Goal: Task Accomplishment & Management: Manage account settings

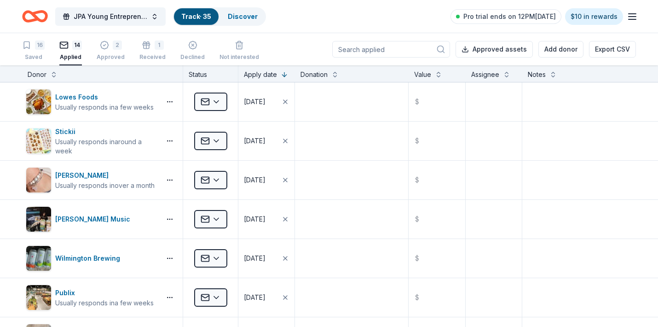
scroll to position [386, 0]
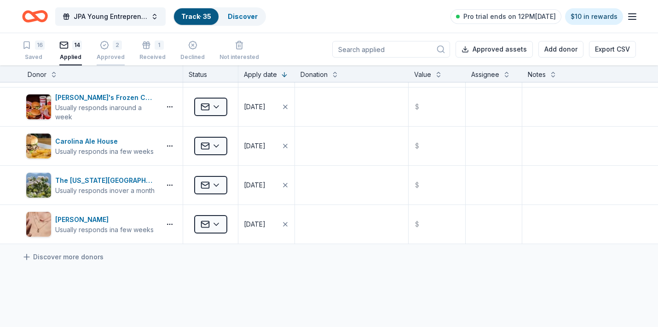
click at [108, 52] on div "2 Approved" at bounding box center [111, 51] width 28 height 20
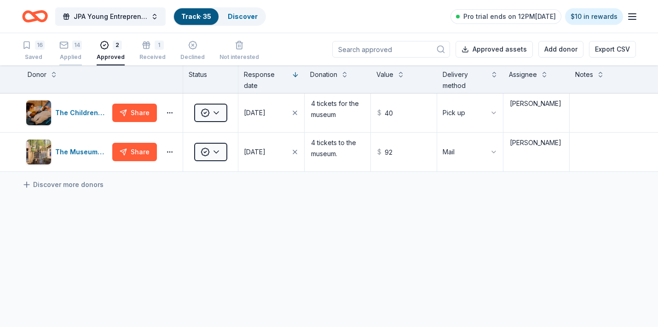
click at [76, 45] on div "14" at bounding box center [77, 45] width 10 height 9
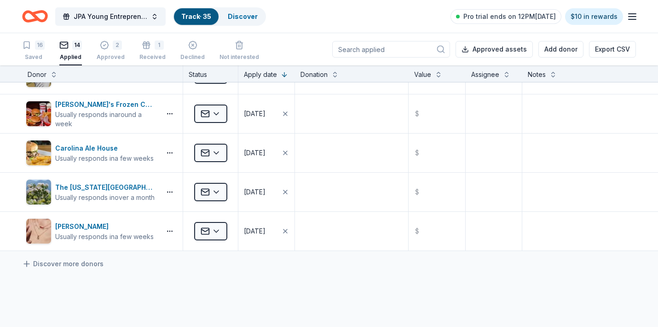
scroll to position [378, 0]
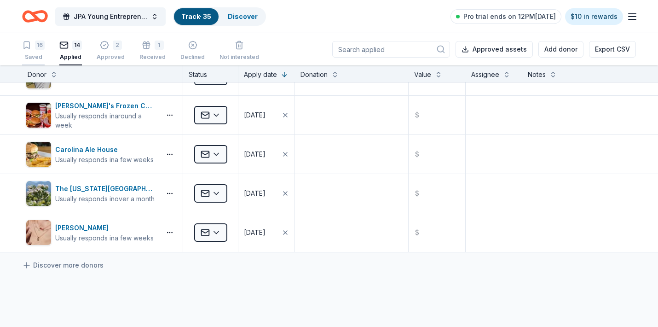
click at [36, 42] on div "16" at bounding box center [40, 45] width 10 height 9
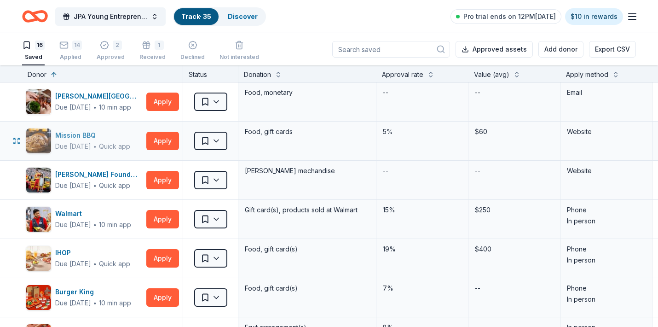
click at [87, 134] on div "Mission BBQ" at bounding box center [92, 135] width 75 height 11
click at [169, 265] on button "Apply" at bounding box center [162, 258] width 33 height 18
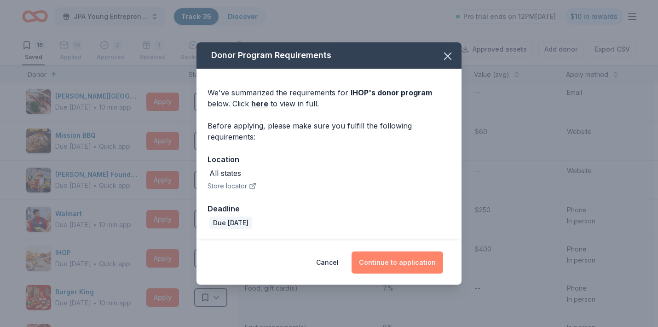
click at [405, 260] on button "Continue to application" at bounding box center [398, 262] width 92 height 22
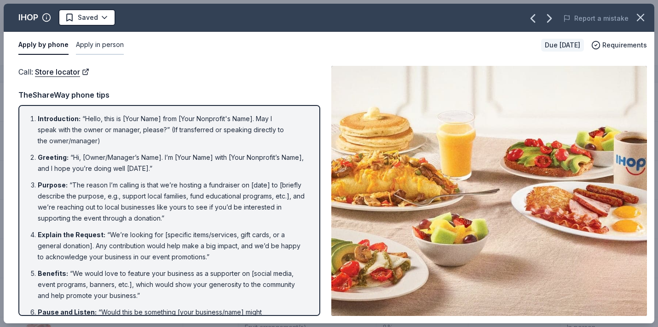
click at [111, 46] on button "Apply in person" at bounding box center [100, 44] width 48 height 19
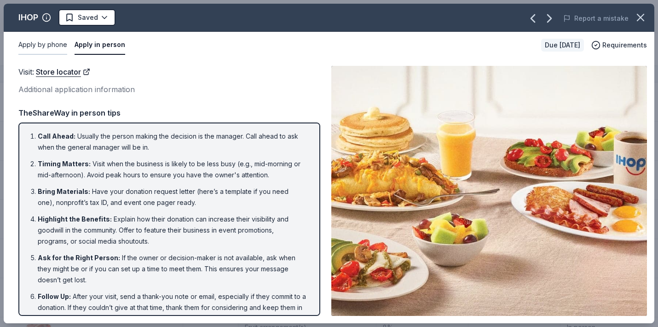
click at [48, 46] on button "Apply by phone" at bounding box center [42, 44] width 49 height 19
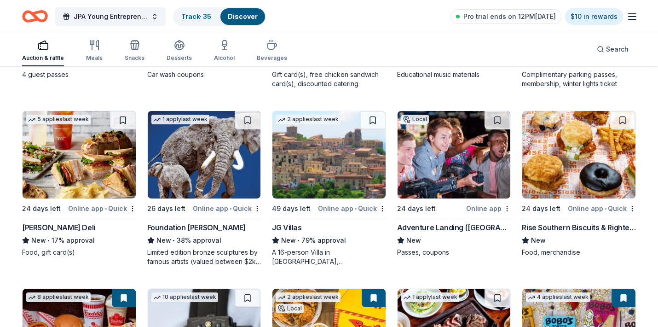
scroll to position [949, 0]
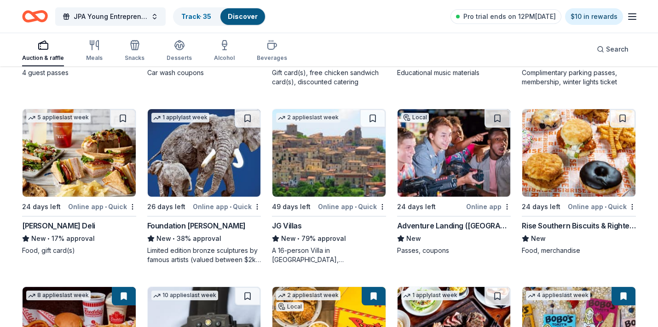
click at [224, 225] on div "Foundation [PERSON_NAME]" at bounding box center [196, 225] width 99 height 11
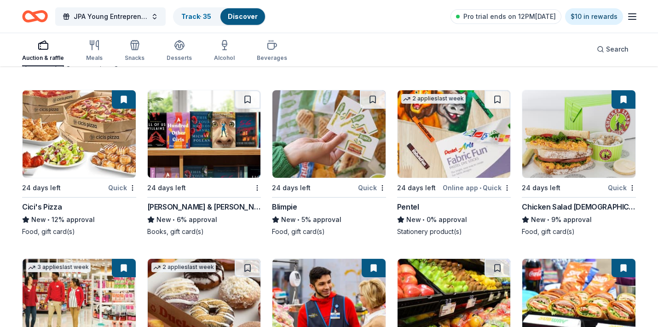
scroll to position [3598, 0]
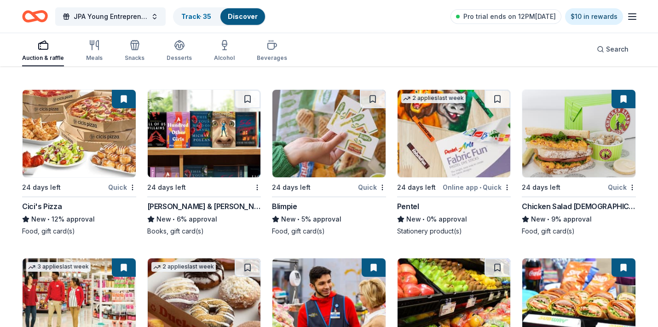
click at [440, 149] on img at bounding box center [454, 133] width 113 height 87
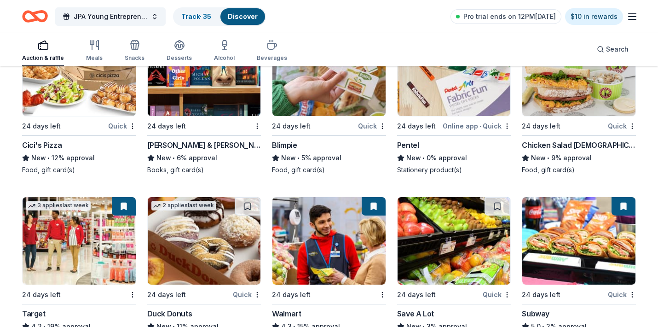
scroll to position [3660, 0]
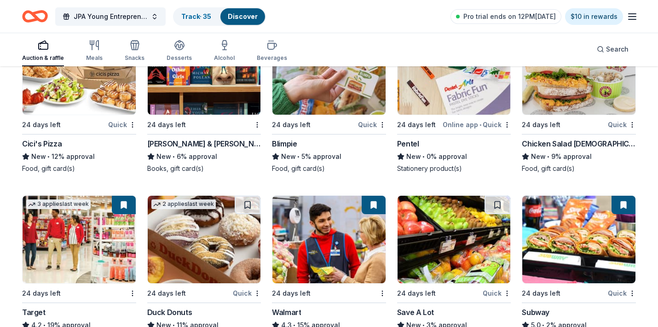
click at [176, 144] on div "[PERSON_NAME] & [PERSON_NAME]" at bounding box center [204, 143] width 114 height 11
click at [202, 13] on link "Track · 35" at bounding box center [196, 16] width 30 height 8
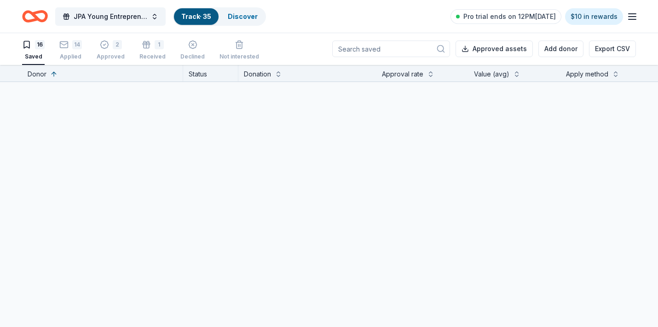
scroll to position [0, 0]
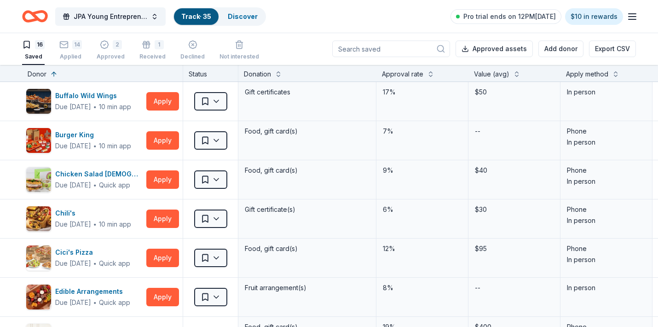
click at [202, 13] on link "Track · 35" at bounding box center [196, 16] width 30 height 8
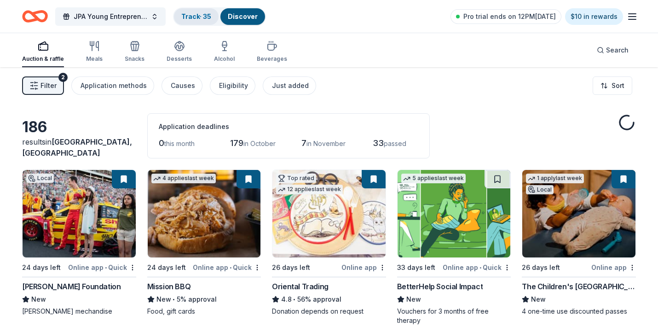
click at [193, 14] on link "Track · 35" at bounding box center [196, 16] width 30 height 8
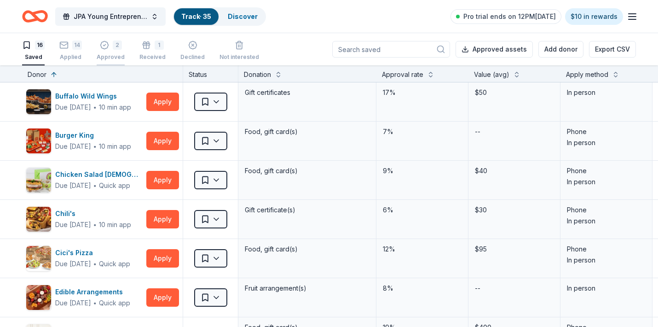
click at [111, 47] on div "2" at bounding box center [111, 45] width 28 height 9
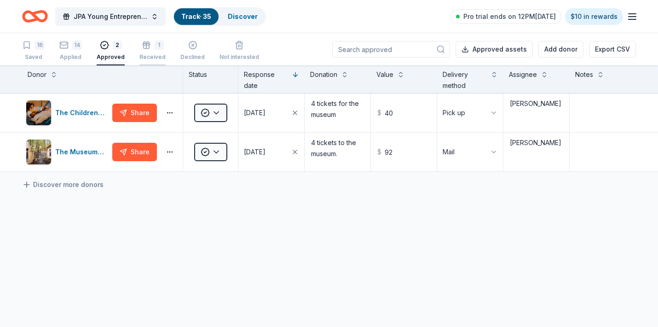
click at [147, 49] on icon "button" at bounding box center [146, 45] width 9 height 9
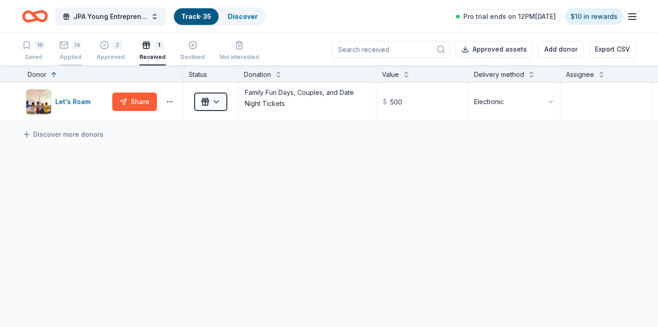
click at [65, 50] on div "14 Applied" at bounding box center [70, 51] width 23 height 20
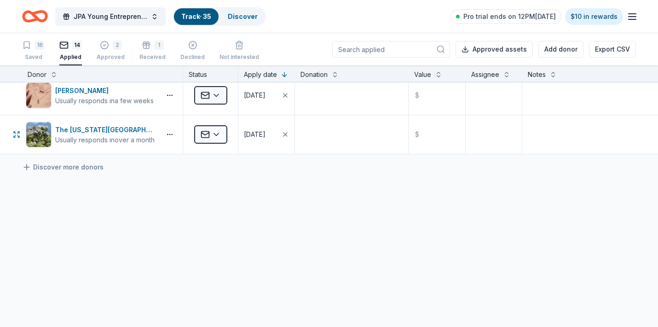
scroll to position [476, 0]
click at [108, 51] on div "2 Approved" at bounding box center [111, 51] width 28 height 20
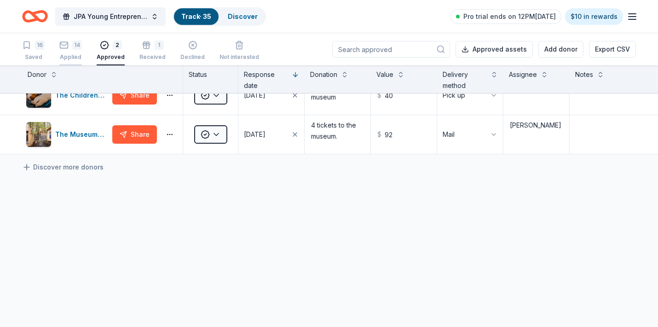
click at [68, 45] on rect "button" at bounding box center [64, 45] width 8 height 6
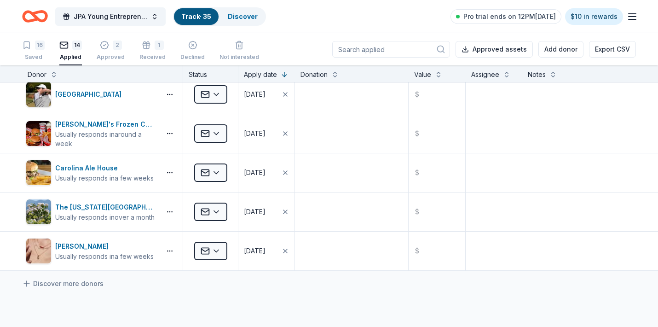
scroll to position [400, 0]
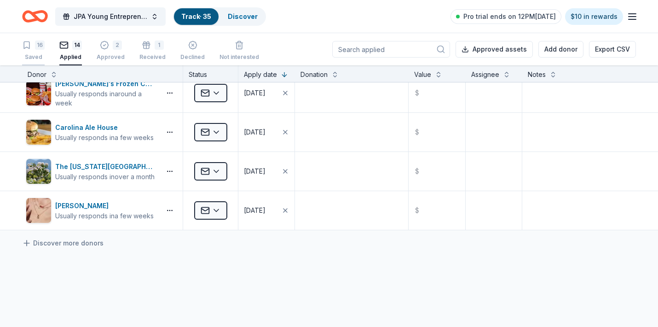
click at [36, 52] on div "16 Saved" at bounding box center [33, 51] width 23 height 20
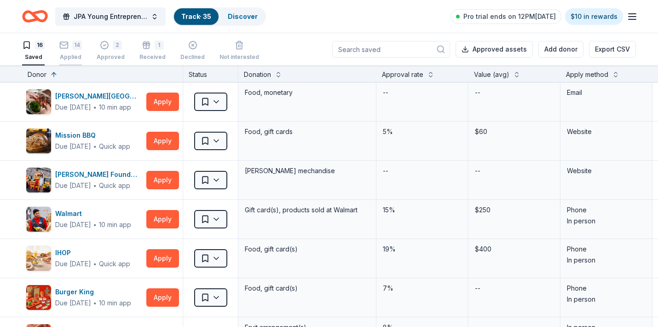
click at [71, 52] on div "14 Applied" at bounding box center [70, 51] width 23 height 20
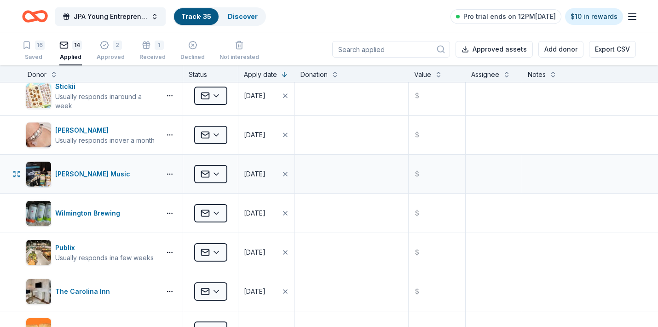
scroll to position [55, 0]
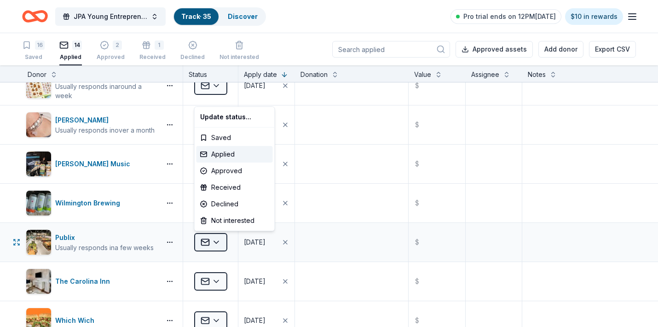
click at [214, 243] on html "JPA Young Entrepreneur’s Christmas Market Track · 35 Discover Pro trial ends on…" at bounding box center [329, 163] width 658 height 327
click at [226, 173] on div "Approved" at bounding box center [235, 171] width 76 height 17
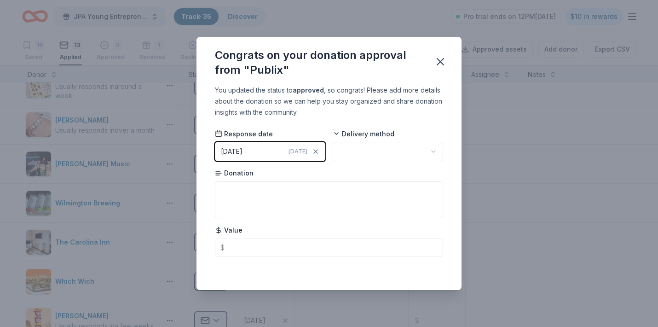
click at [368, 151] on html "JPA Young Entrepreneur’s Christmas Market Track · 35 Discover Pro trial ends on…" at bounding box center [329, 163] width 658 height 327
click at [257, 198] on textarea at bounding box center [329, 199] width 228 height 37
type textarea "t"
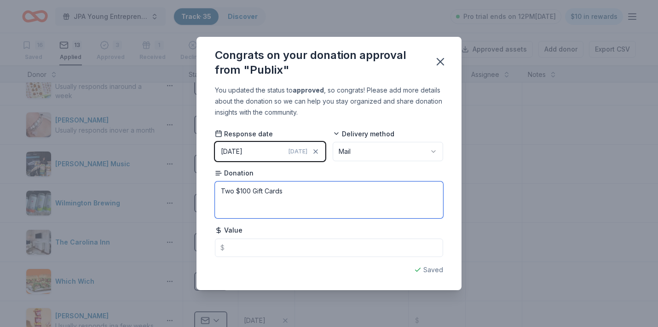
type textarea "Two $100 Gift Cards"
type input "200.00"
click at [439, 59] on icon "button" at bounding box center [440, 61] width 6 height 6
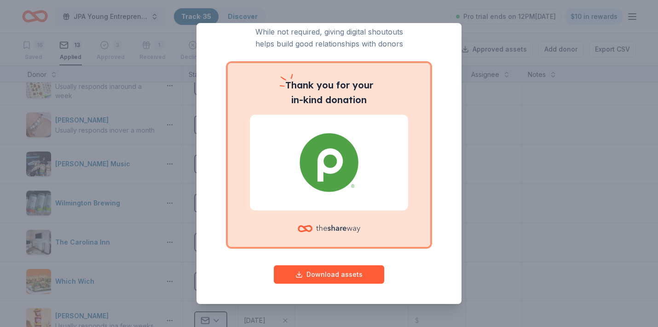
scroll to position [34, 0]
click at [355, 279] on button "Download assets" at bounding box center [329, 275] width 110 height 18
click at [549, 204] on div "Give your donor a shoutout! While not required, giving digital shoutouts helps …" at bounding box center [329, 163] width 658 height 327
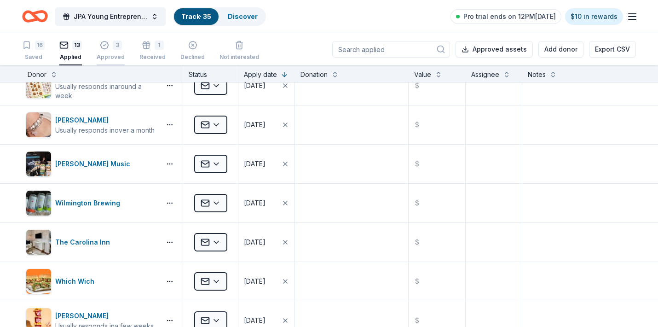
click at [110, 45] on div "3" at bounding box center [111, 39] width 28 height 9
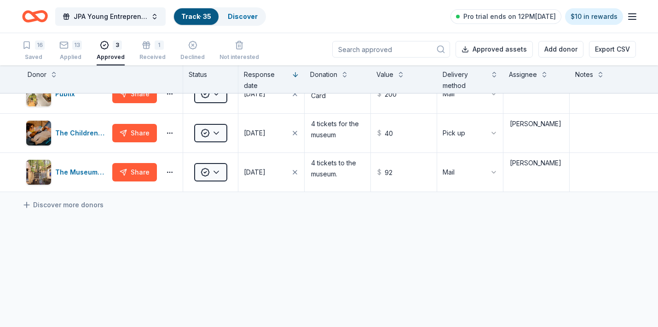
scroll to position [1, 0]
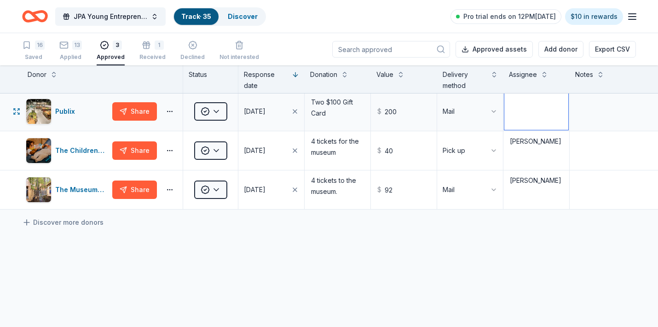
click at [536, 114] on textarea at bounding box center [537, 111] width 64 height 37
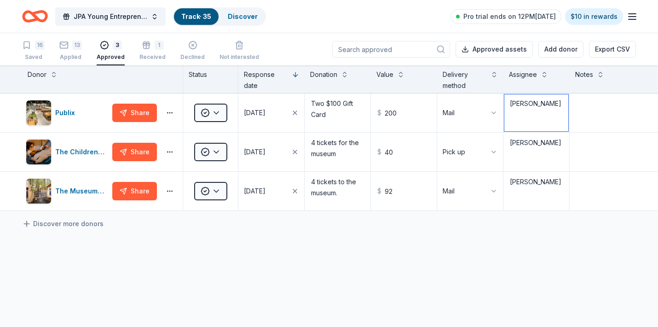
scroll to position [0, 0]
type textarea "[PERSON_NAME]"
click at [545, 236] on div "Discover more donors" at bounding box center [329, 224] width 658 height 26
click at [149, 46] on div "1" at bounding box center [152, 45] width 26 height 9
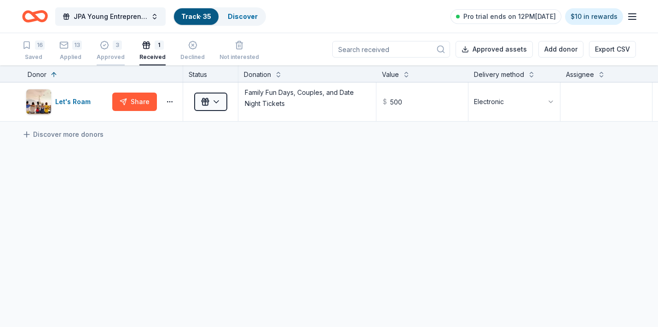
click at [114, 45] on div "3" at bounding box center [117, 39] width 9 height 9
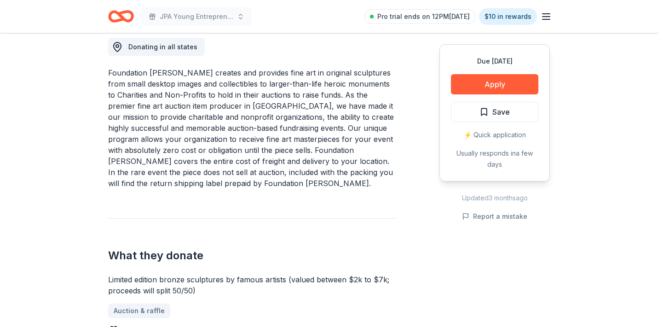
scroll to position [265, 0]
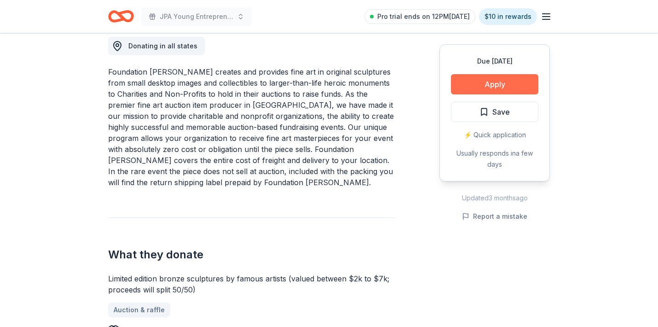
click at [501, 87] on button "Apply" at bounding box center [494, 84] width 87 height 20
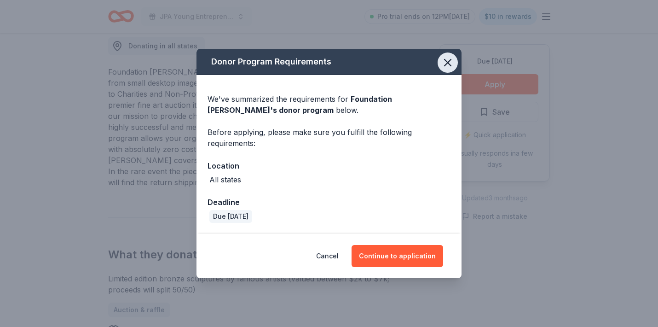
click at [450, 62] on icon "button" at bounding box center [448, 62] width 13 height 13
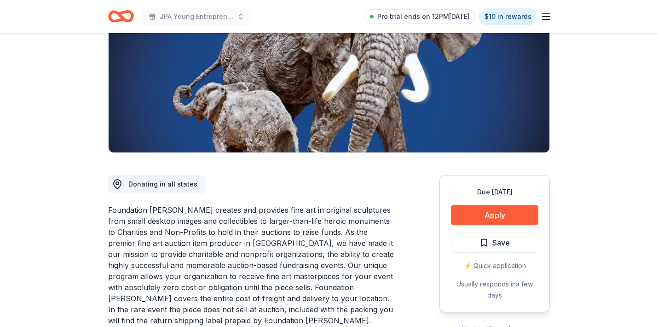
scroll to position [128, 0]
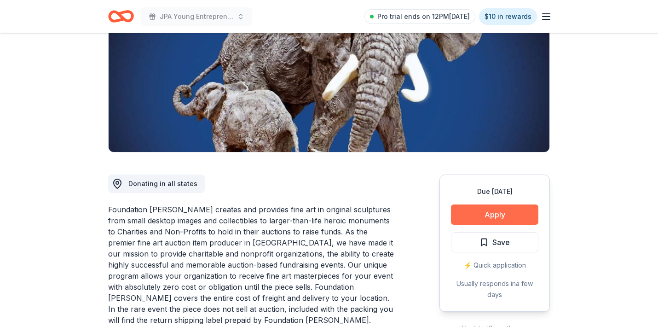
click at [491, 211] on button "Apply" at bounding box center [494, 214] width 87 height 20
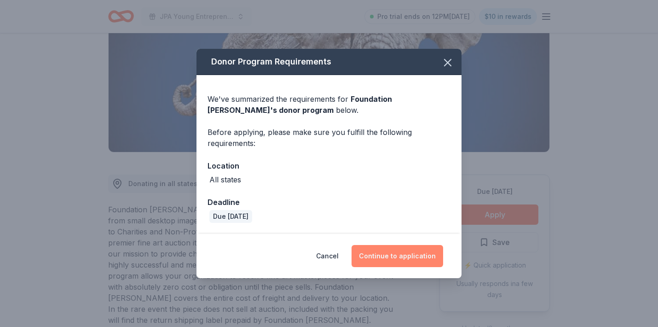
click at [421, 256] on button "Continue to application" at bounding box center [398, 256] width 92 height 22
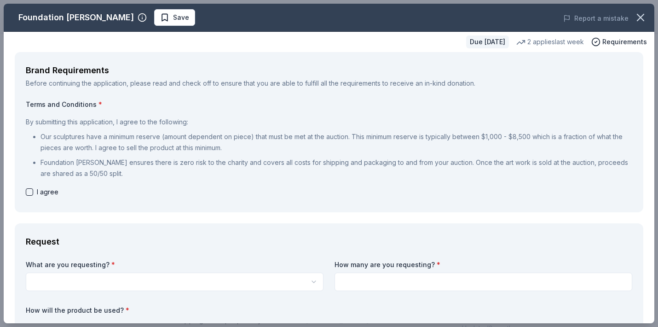
scroll to position [0, 0]
